Goal: Task Accomplishment & Management: Use online tool/utility

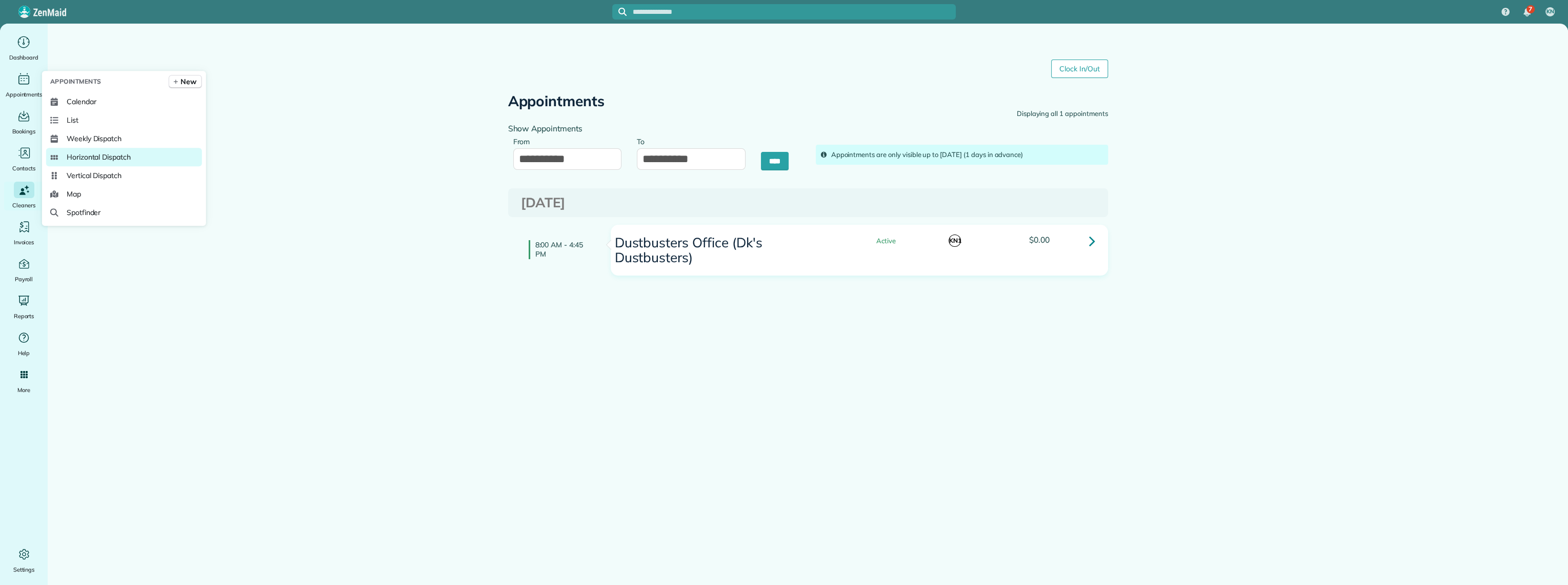
click at [87, 151] on span "Horizontal Dispatch" at bounding box center [99, 156] width 64 height 10
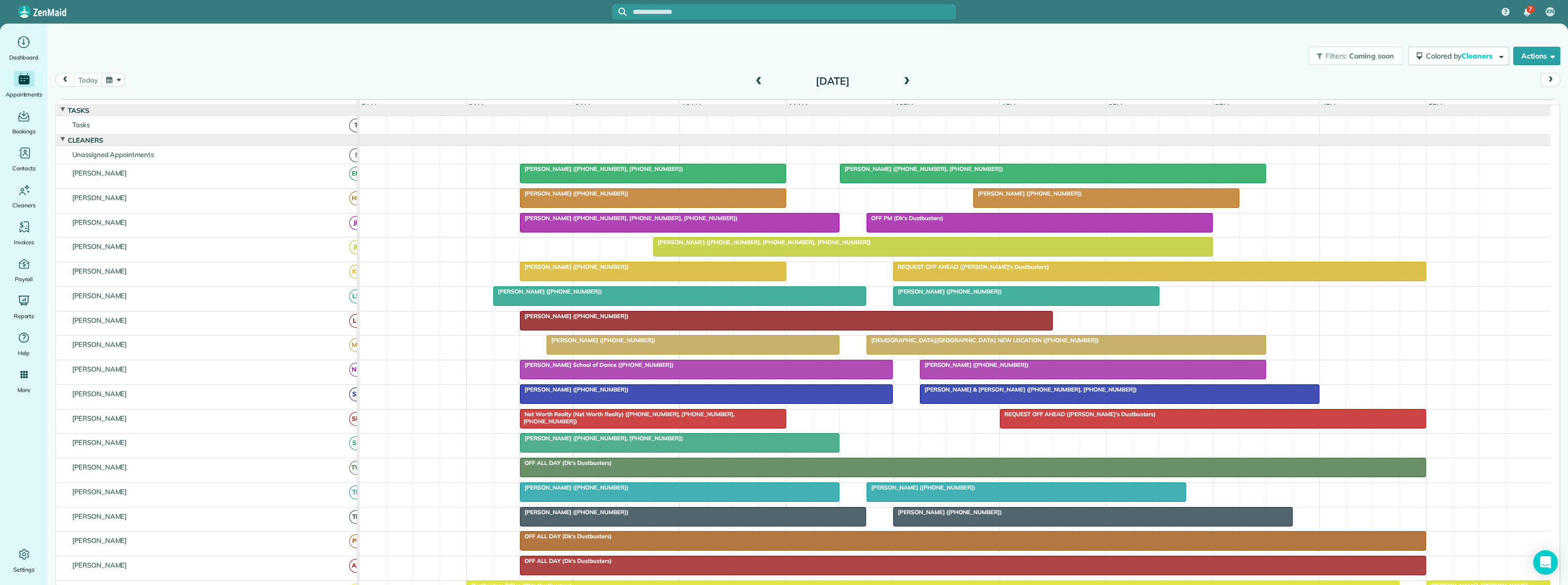
click at [109, 83] on button "button" at bounding box center [113, 79] width 24 height 14
click at [201, 181] on link "30" at bounding box center [203, 182] width 16 height 16
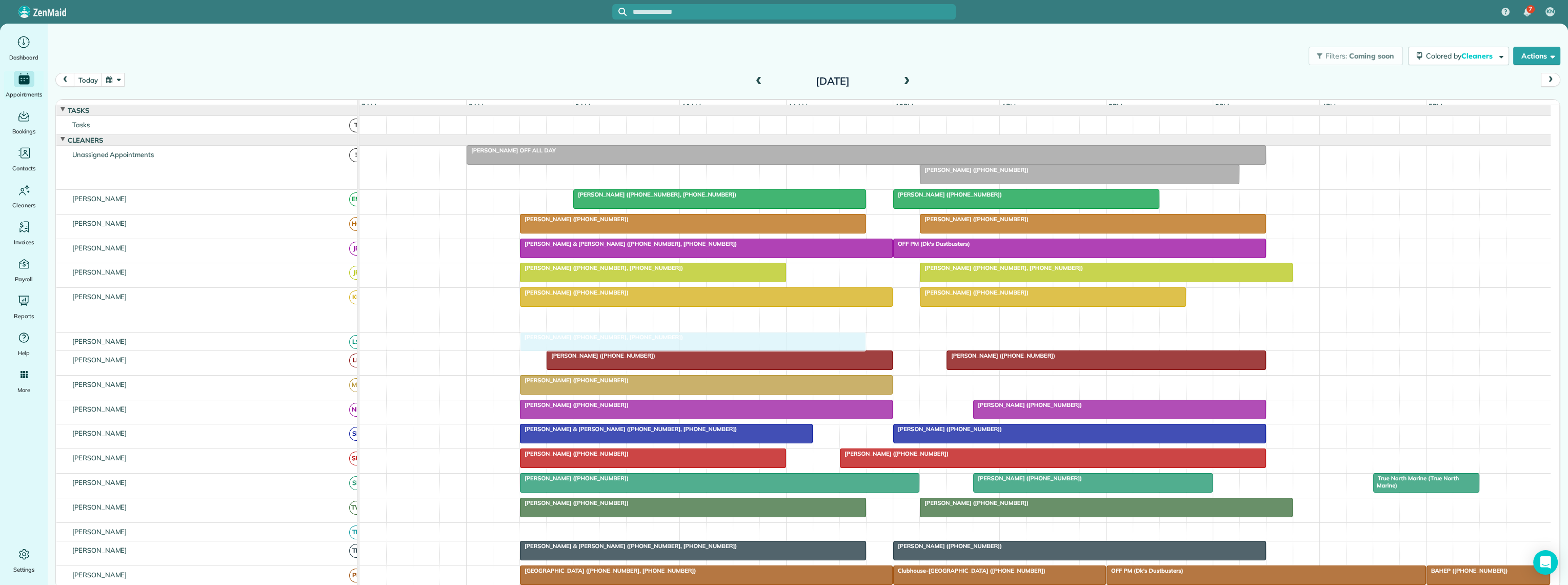
drag, startPoint x: 624, startPoint y: 326, endPoint x: 626, endPoint y: 345, distance: 19.1
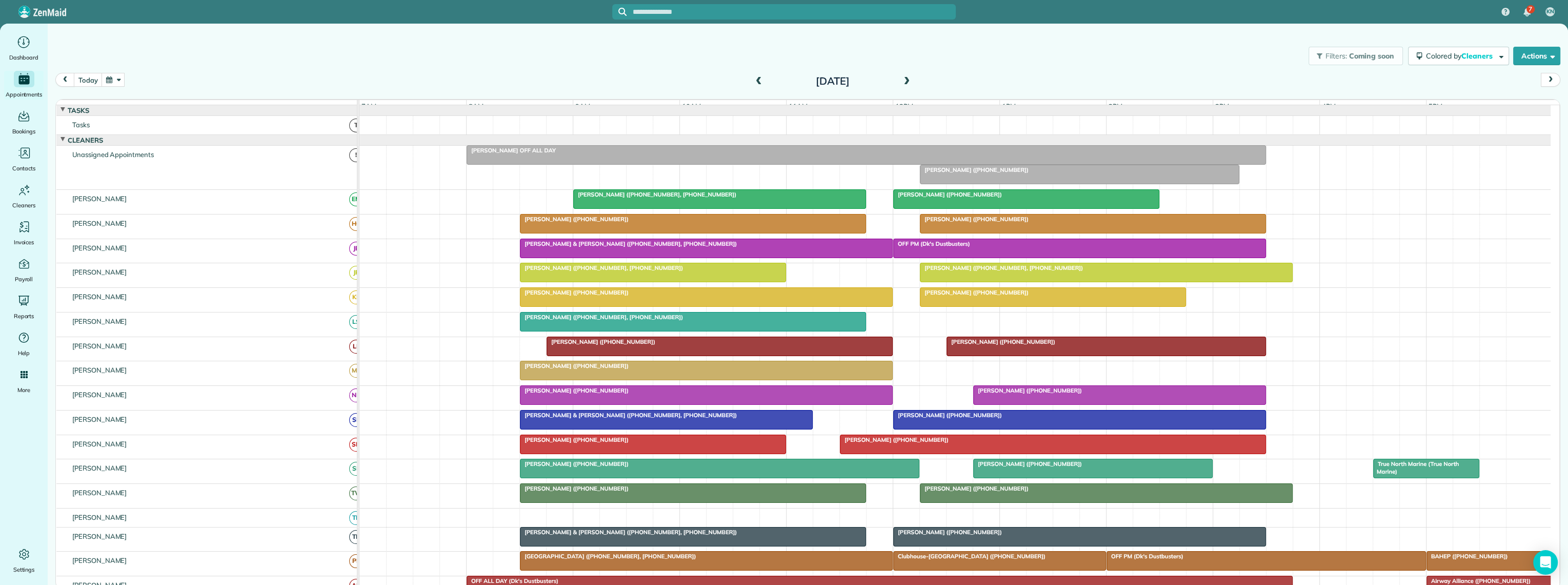
click at [103, 80] on button "button" at bounding box center [113, 79] width 24 height 14
click at [160, 148] on link "13" at bounding box center [154, 149] width 16 height 16
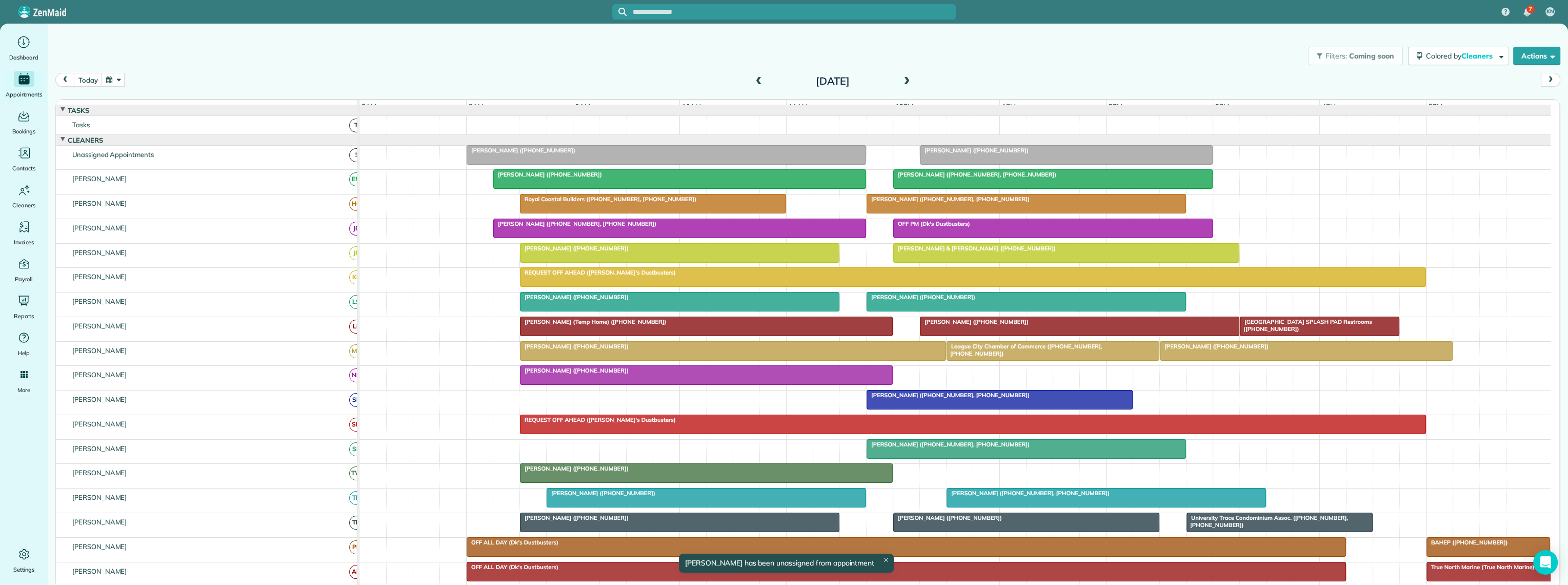
click at [908, 83] on span at bounding box center [907, 82] width 11 height 9
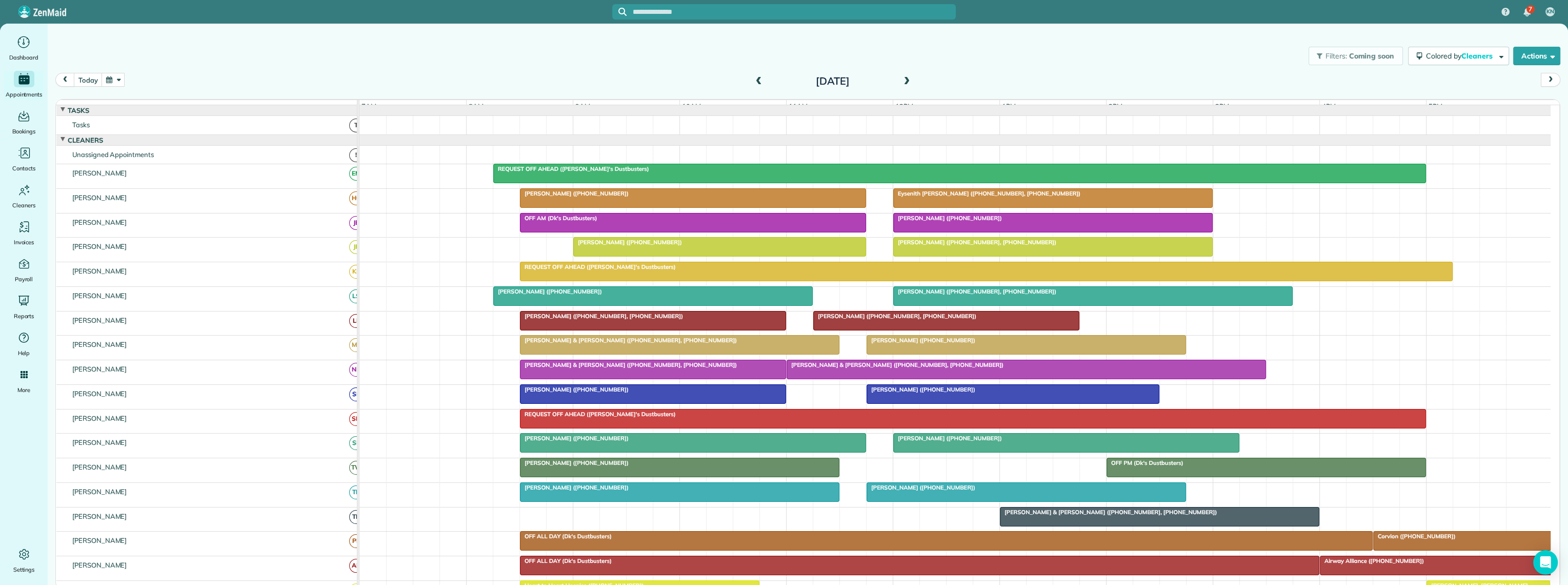
click at [907, 79] on span at bounding box center [907, 82] width 11 height 9
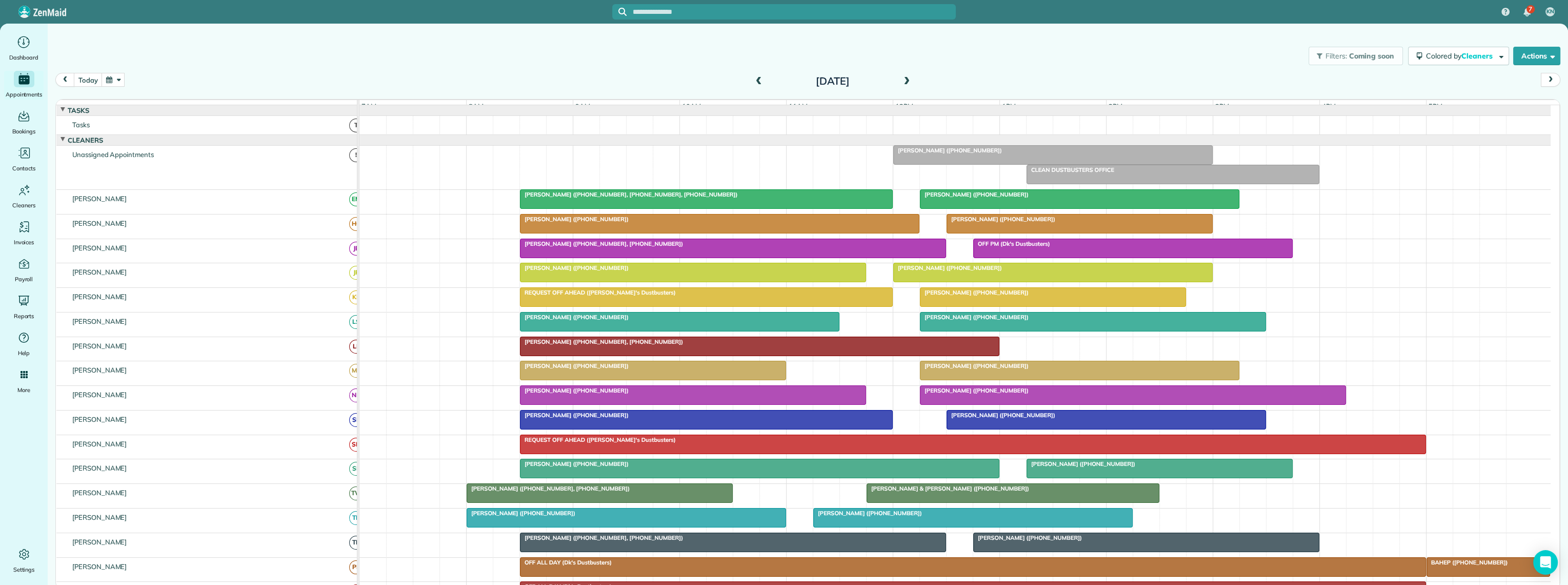
click at [903, 80] on span at bounding box center [907, 82] width 11 height 9
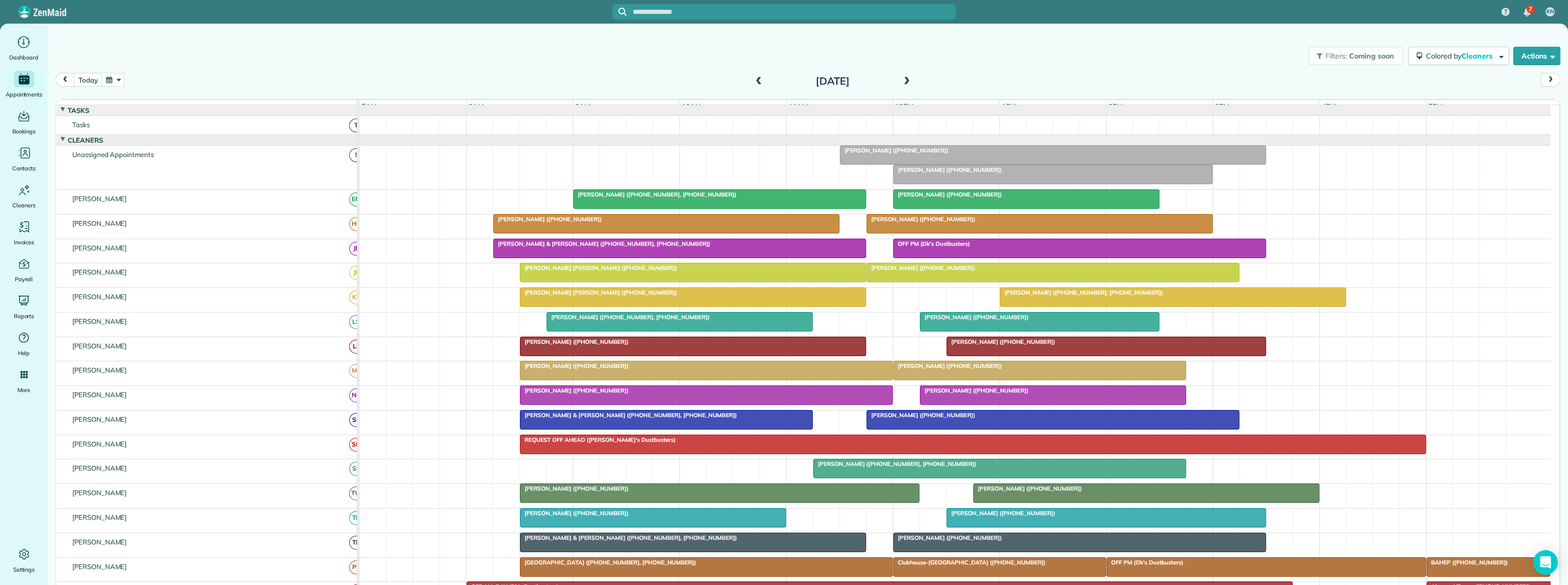
click at [909, 83] on span at bounding box center [907, 82] width 11 height 9
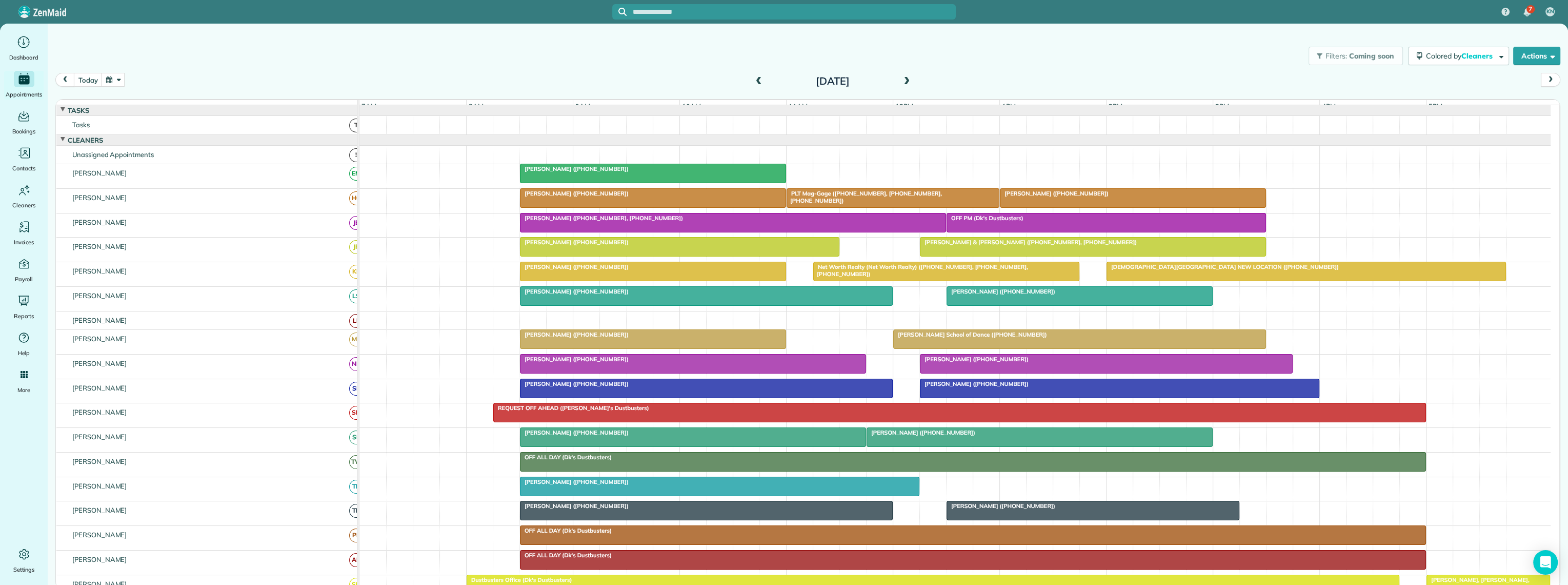
click at [109, 83] on button "button" at bounding box center [113, 79] width 24 height 14
click at [152, 166] on link "20" at bounding box center [154, 165] width 16 height 16
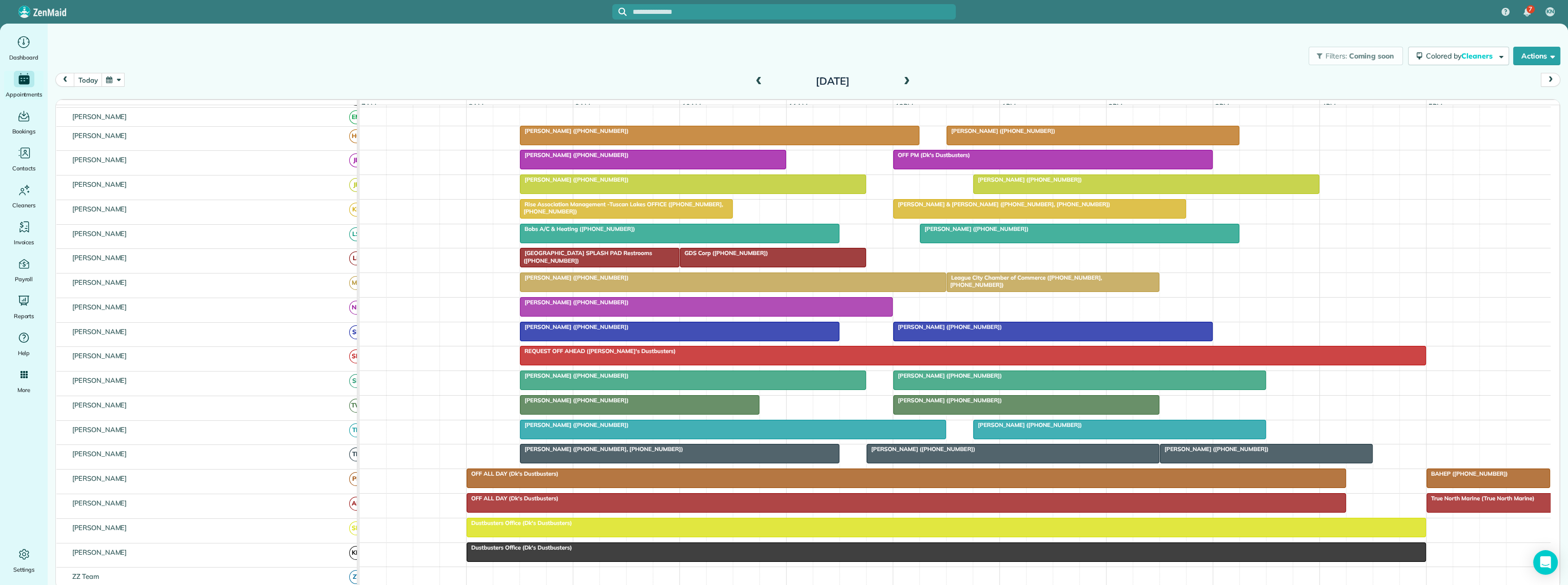
scroll to position [57, 0]
click at [903, 80] on span at bounding box center [907, 82] width 11 height 9
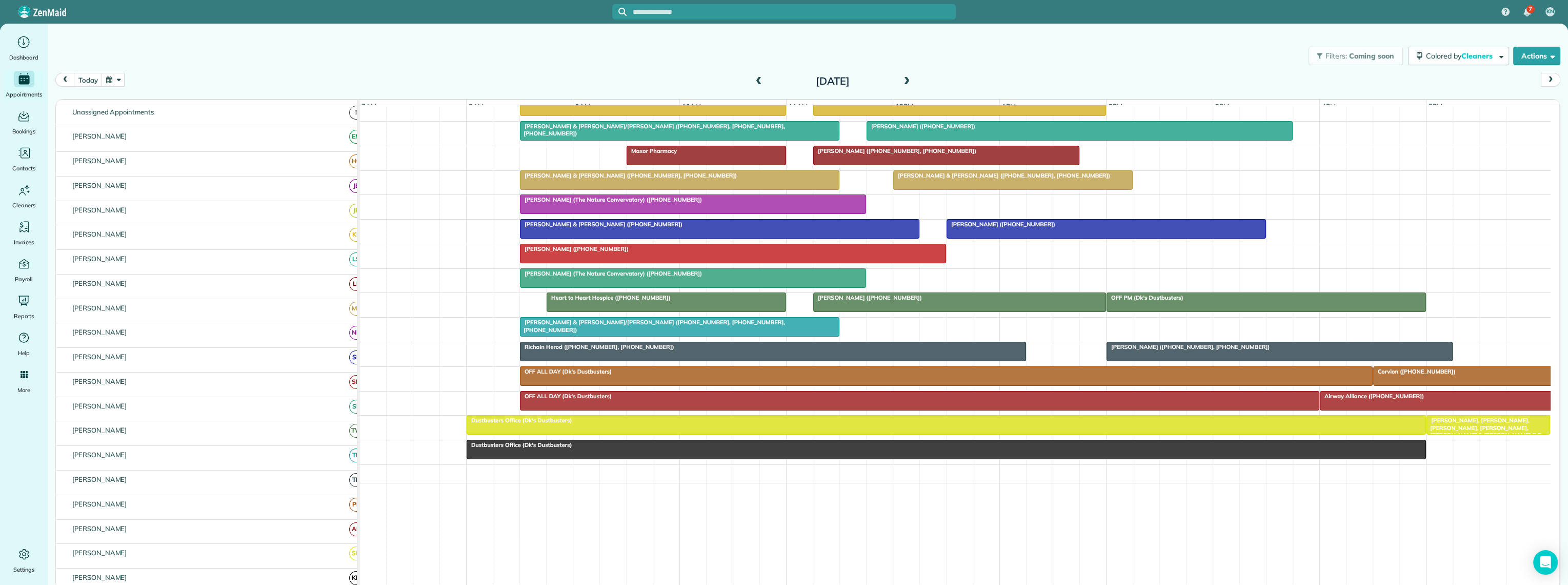
scroll to position [171, 0]
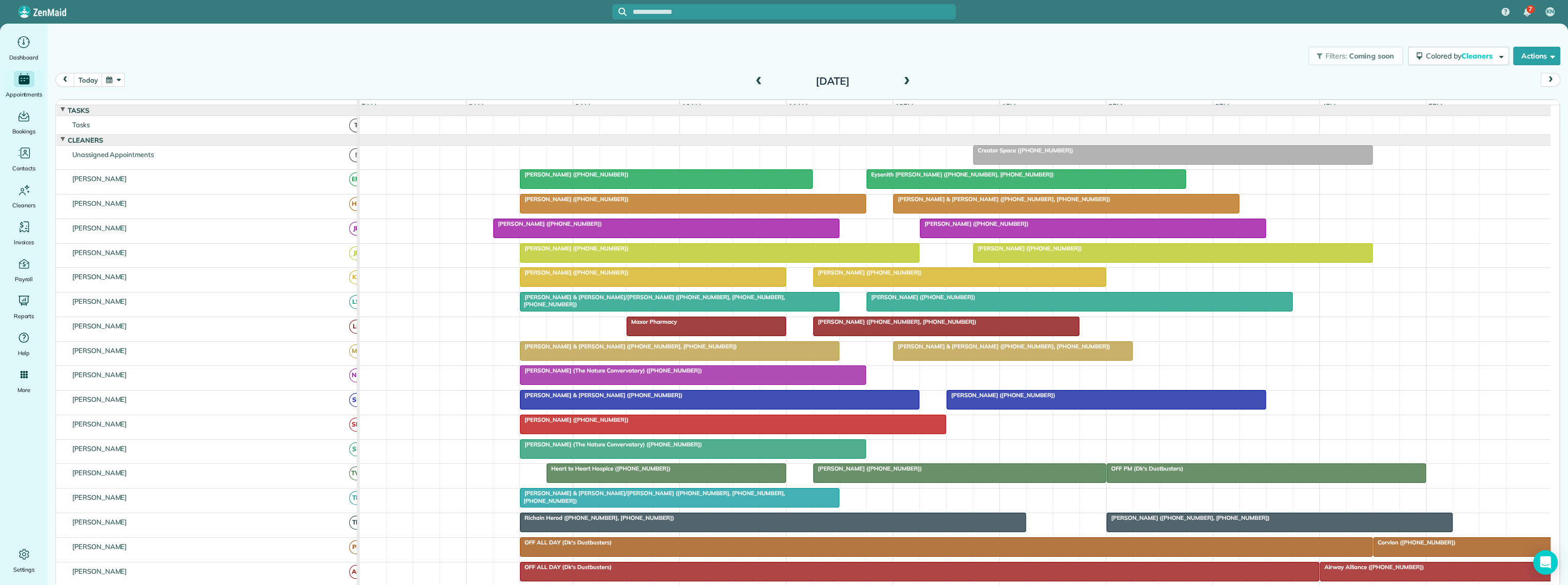
click at [904, 83] on span at bounding box center [907, 82] width 11 height 9
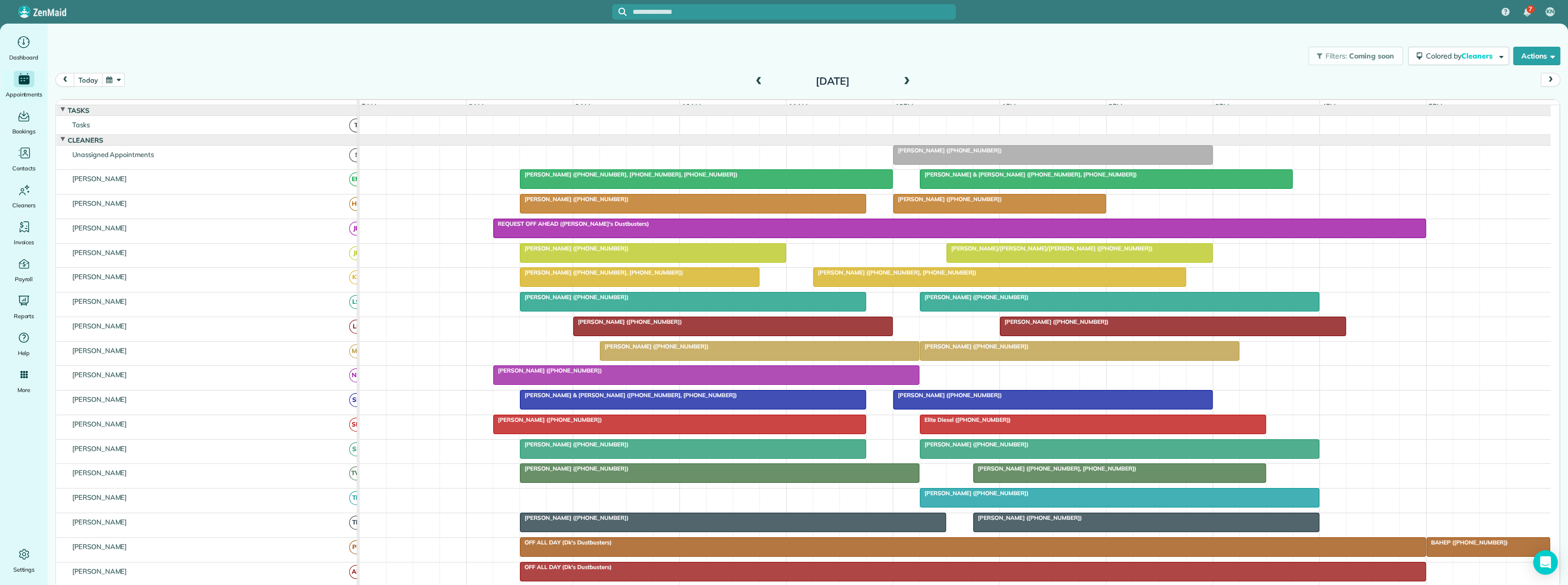
click at [82, 83] on button "today" at bounding box center [88, 79] width 28 height 14
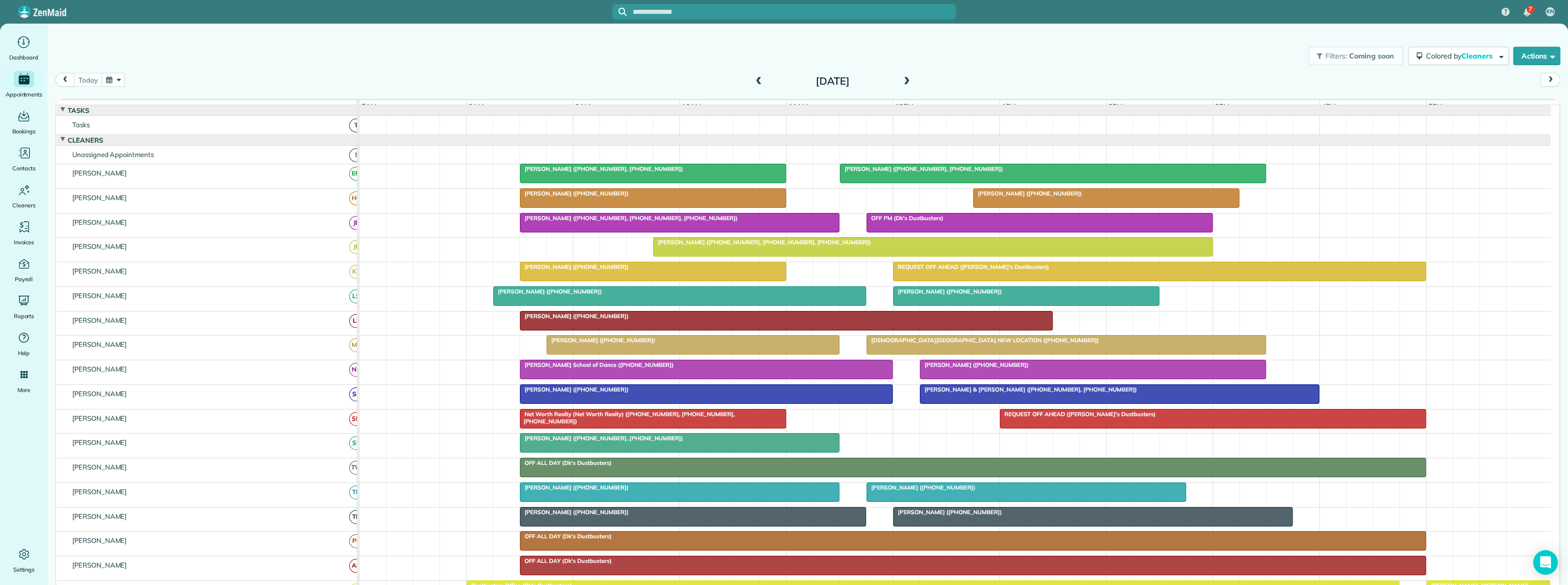
click at [112, 79] on button "button" at bounding box center [113, 79] width 24 height 14
